Goal: Task Accomplishment & Management: Manage account settings

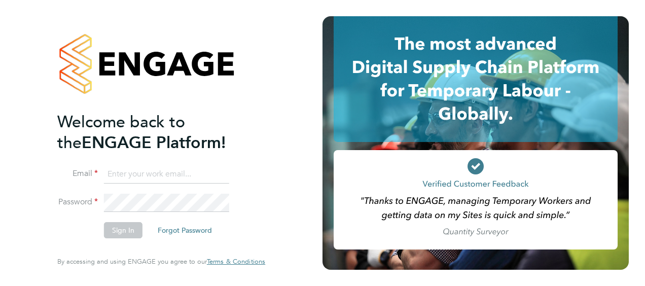
type input "robert.pendall@vistry.co.uk"
click at [123, 233] on button "Sign In" at bounding box center [123, 230] width 39 height 16
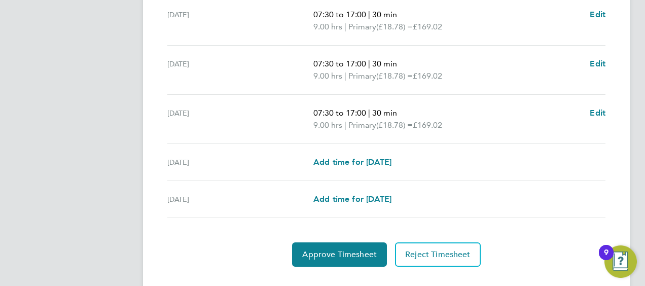
scroll to position [426, 0]
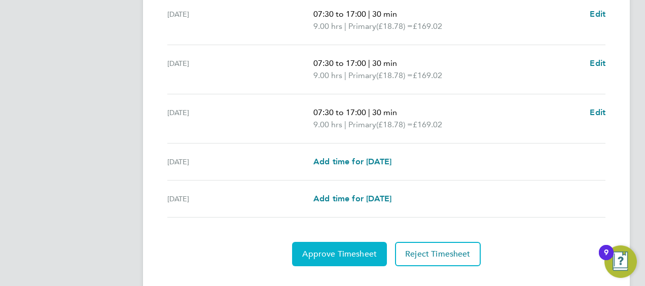
click at [360, 250] on span "Approve Timesheet" at bounding box center [339, 254] width 75 height 10
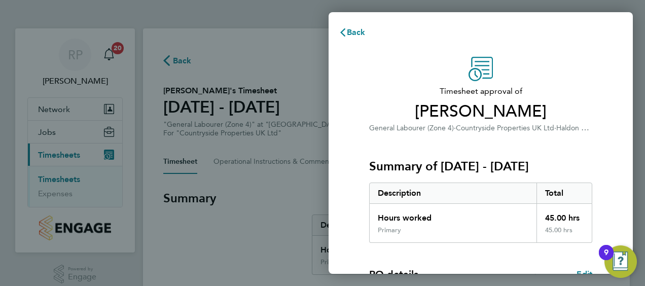
scroll to position [170, 0]
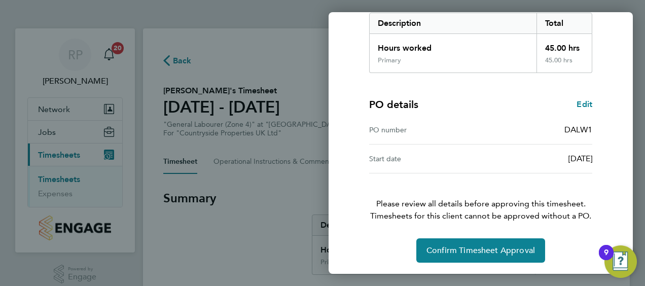
drag, startPoint x: 568, startPoint y: 146, endPoint x: 538, endPoint y: 208, distance: 68.7
click at [538, 207] on div "Timesheet approval of Hugo Robert General Labourer (Zone 4) · Countryside Prope…" at bounding box center [480, 75] width 247 height 376
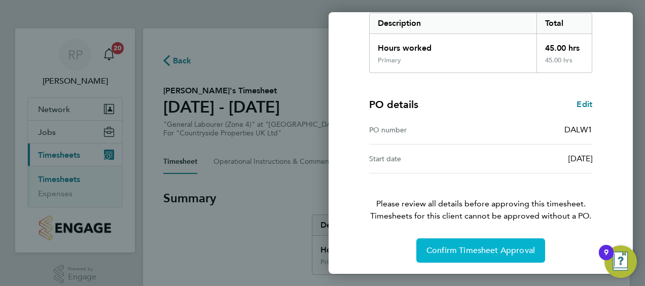
drag, startPoint x: 538, startPoint y: 208, endPoint x: 509, endPoint y: 253, distance: 54.3
click at [509, 253] on span "Confirm Timesheet Approval" at bounding box center [480, 250] width 108 height 10
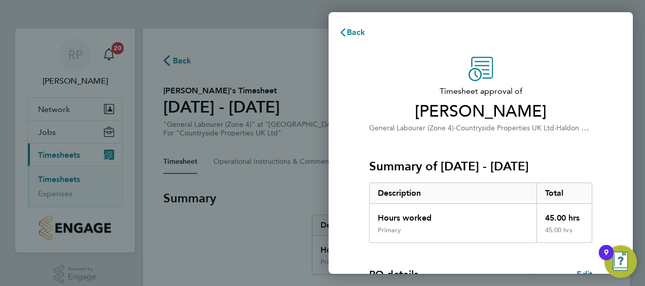
scroll to position [396, 0]
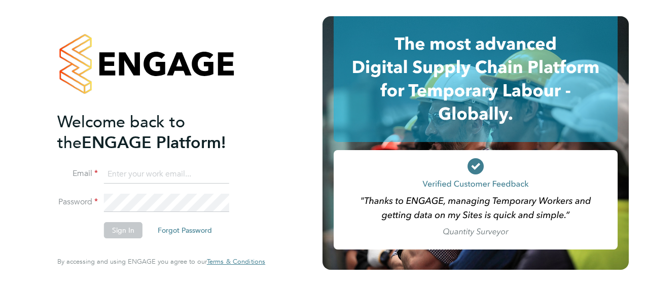
type input "robert.pendall@vistry.co.uk"
click at [129, 233] on button "Sign In" at bounding box center [123, 230] width 39 height 16
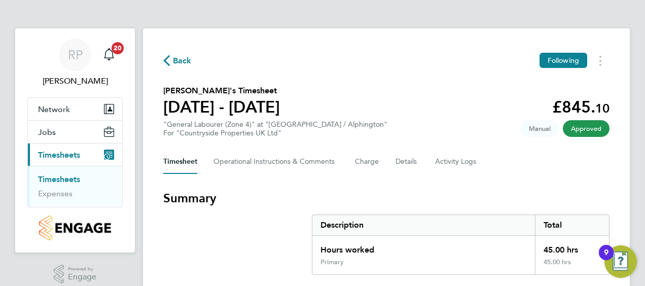
click at [100, 153] on button "Current page: Timesheets" at bounding box center [75, 154] width 94 height 22
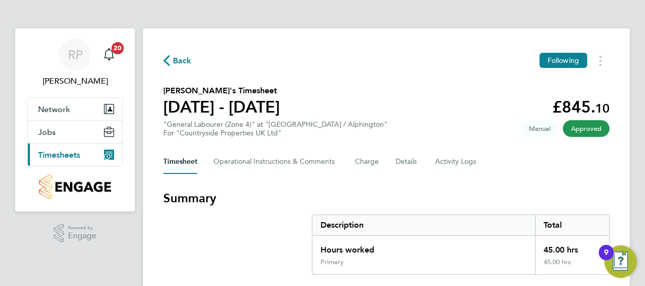
click at [112, 152] on icon "Main navigation" at bounding box center [109, 155] width 10 height 10
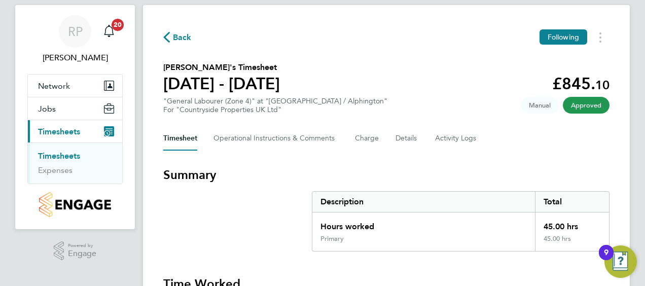
scroll to position [20, 0]
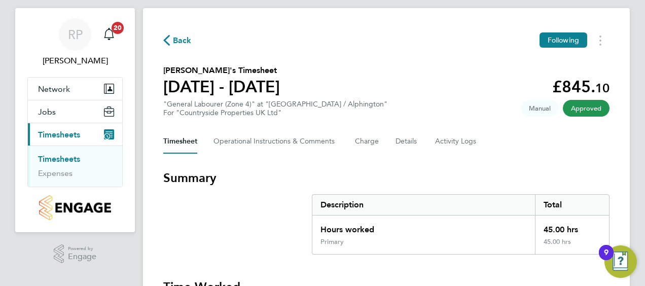
click at [61, 160] on link "Timesheets" at bounding box center [59, 159] width 42 height 10
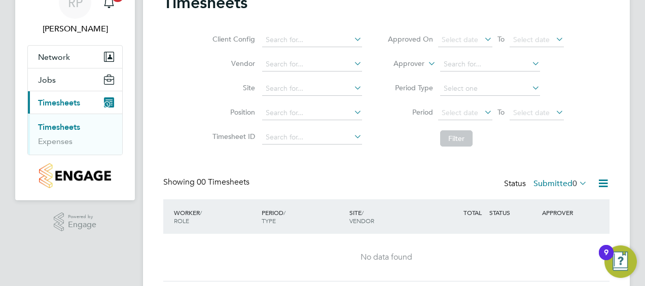
scroll to position [83, 0]
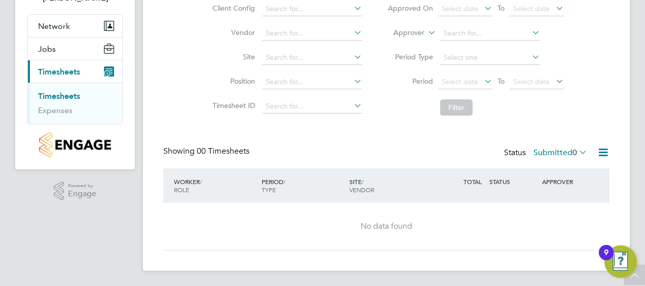
click at [111, 69] on icon "Main navigation" at bounding box center [109, 71] width 10 height 10
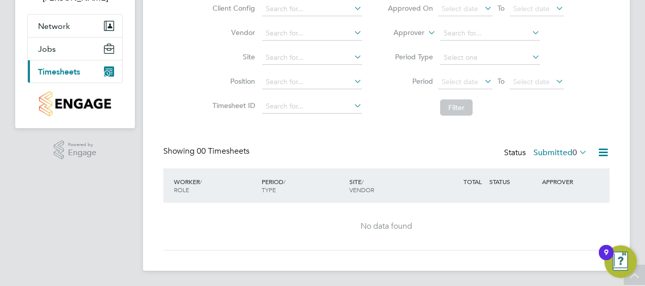
click at [111, 69] on icon "Main navigation" at bounding box center [109, 71] width 10 height 10
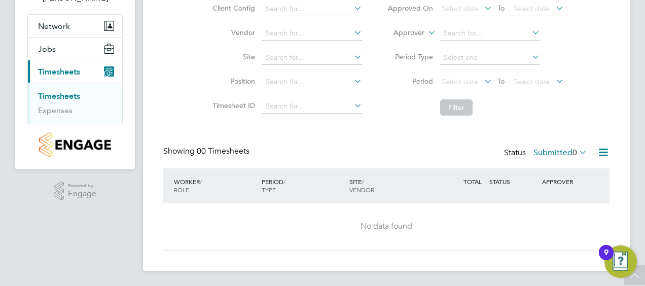
click at [68, 100] on li "Timesheets" at bounding box center [76, 98] width 76 height 14
click at [69, 96] on link "Timesheets" at bounding box center [59, 96] width 42 height 10
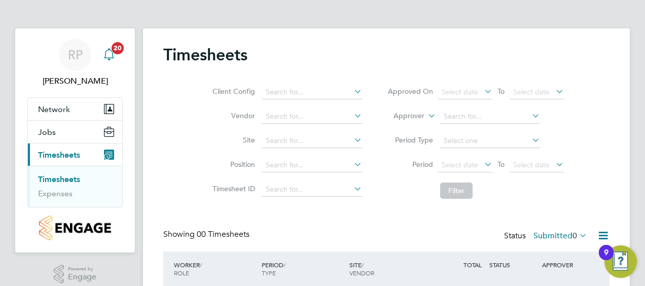
click at [120, 52] on span "20" at bounding box center [118, 48] width 12 height 12
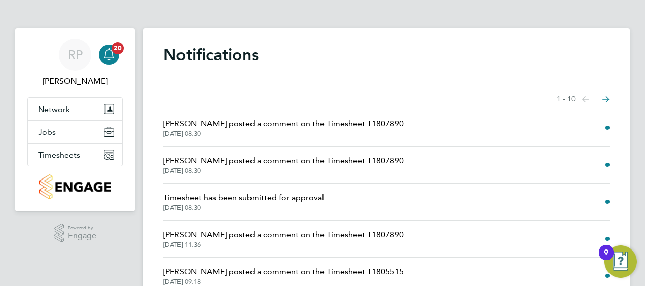
click at [276, 268] on span "[PERSON_NAME] posted a comment on the Timesheet T1805515" at bounding box center [283, 272] width 240 height 12
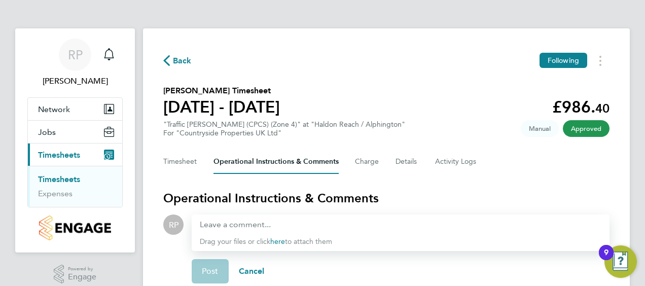
drag, startPoint x: 561, startPoint y: 187, endPoint x: 559, endPoint y: 199, distance: 12.3
click at [559, 199] on div "Back Following [PERSON_NAME] Timesheet [DATE] - [DATE] £986. 40 "Traffic [PERSO…" at bounding box center [386, 231] width 487 height 406
click at [188, 158] on button "Timesheet" at bounding box center [180, 162] width 34 height 24
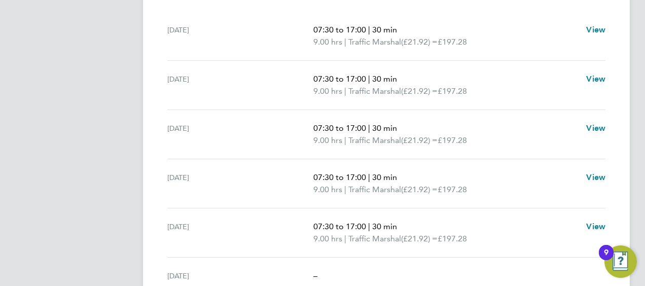
scroll to position [365, 0]
